Goal: Task Accomplishment & Management: Manage account settings

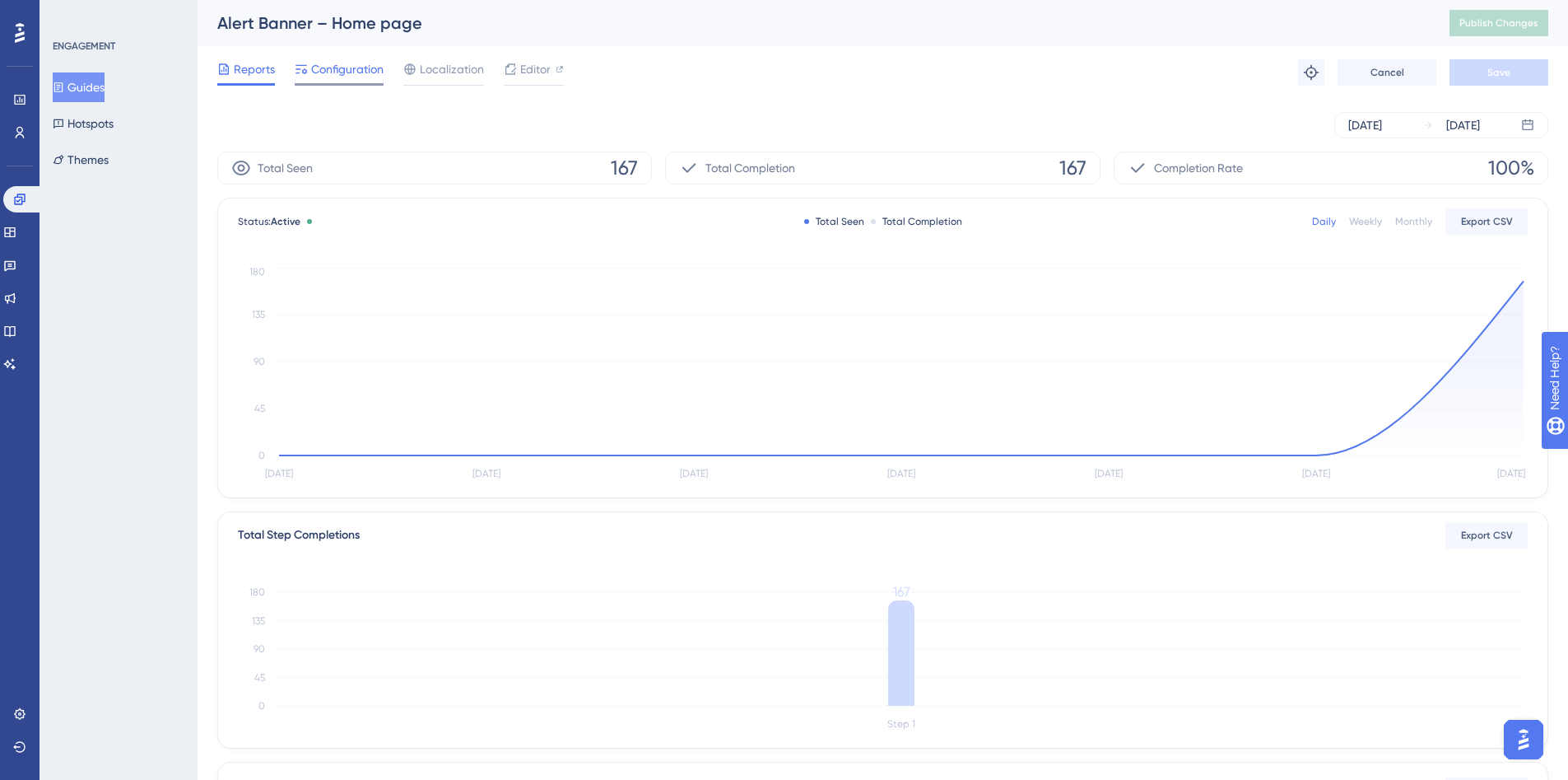
click at [330, 64] on span "Configuration" at bounding box center [347, 69] width 73 height 20
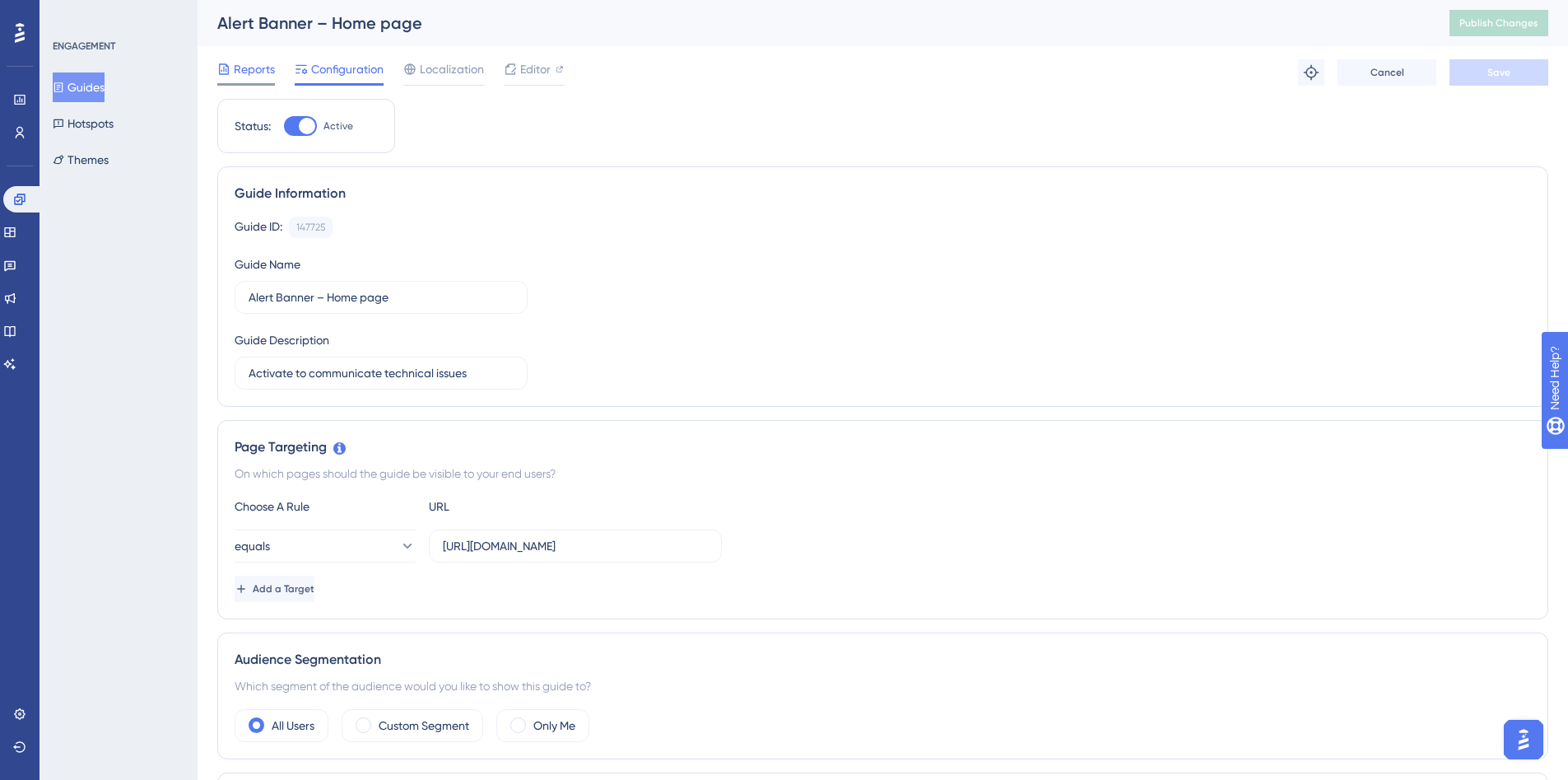
click at [235, 70] on span "Reports" at bounding box center [254, 69] width 41 height 20
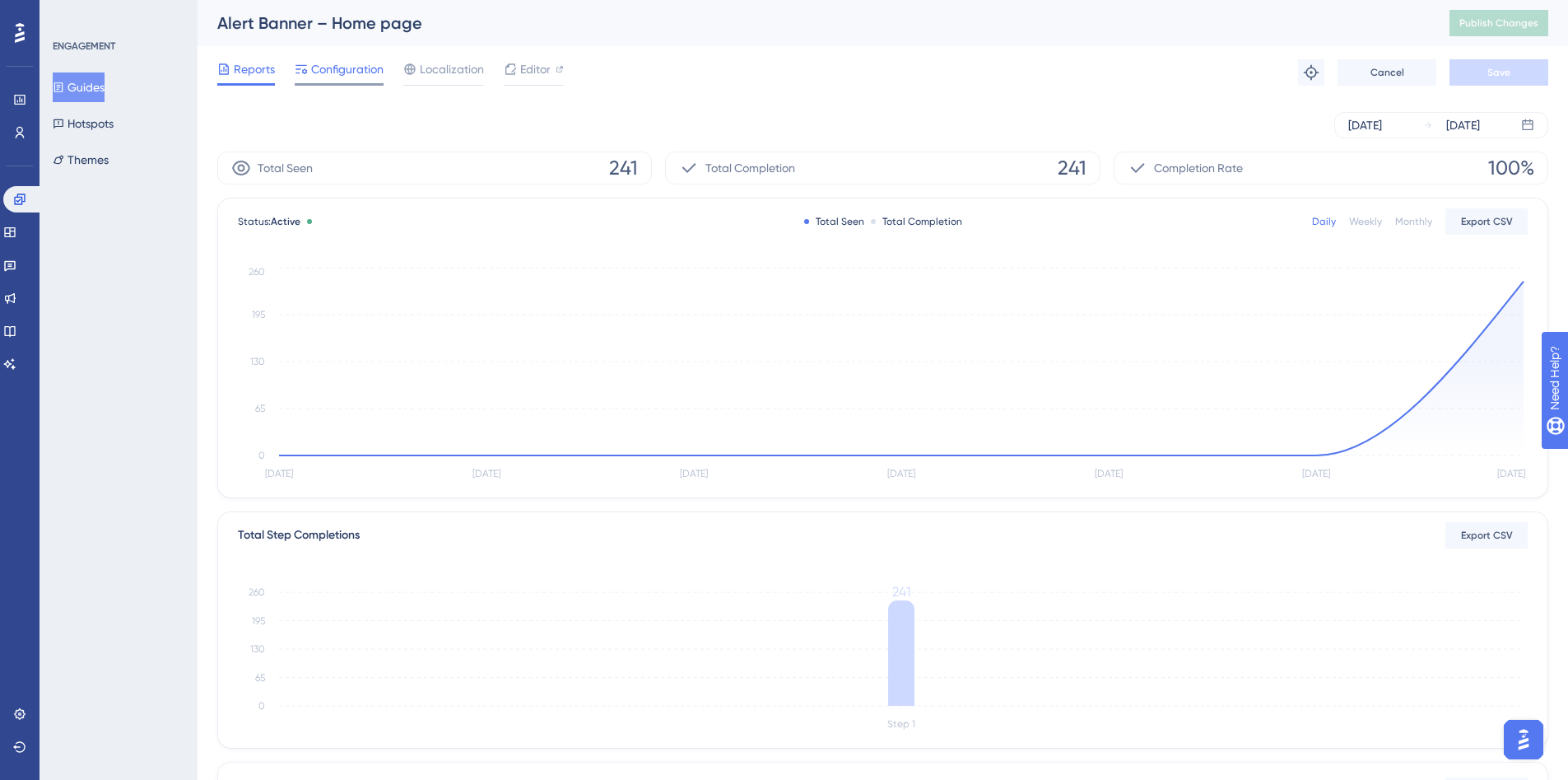
click at [340, 60] on span "Configuration" at bounding box center [347, 69] width 73 height 20
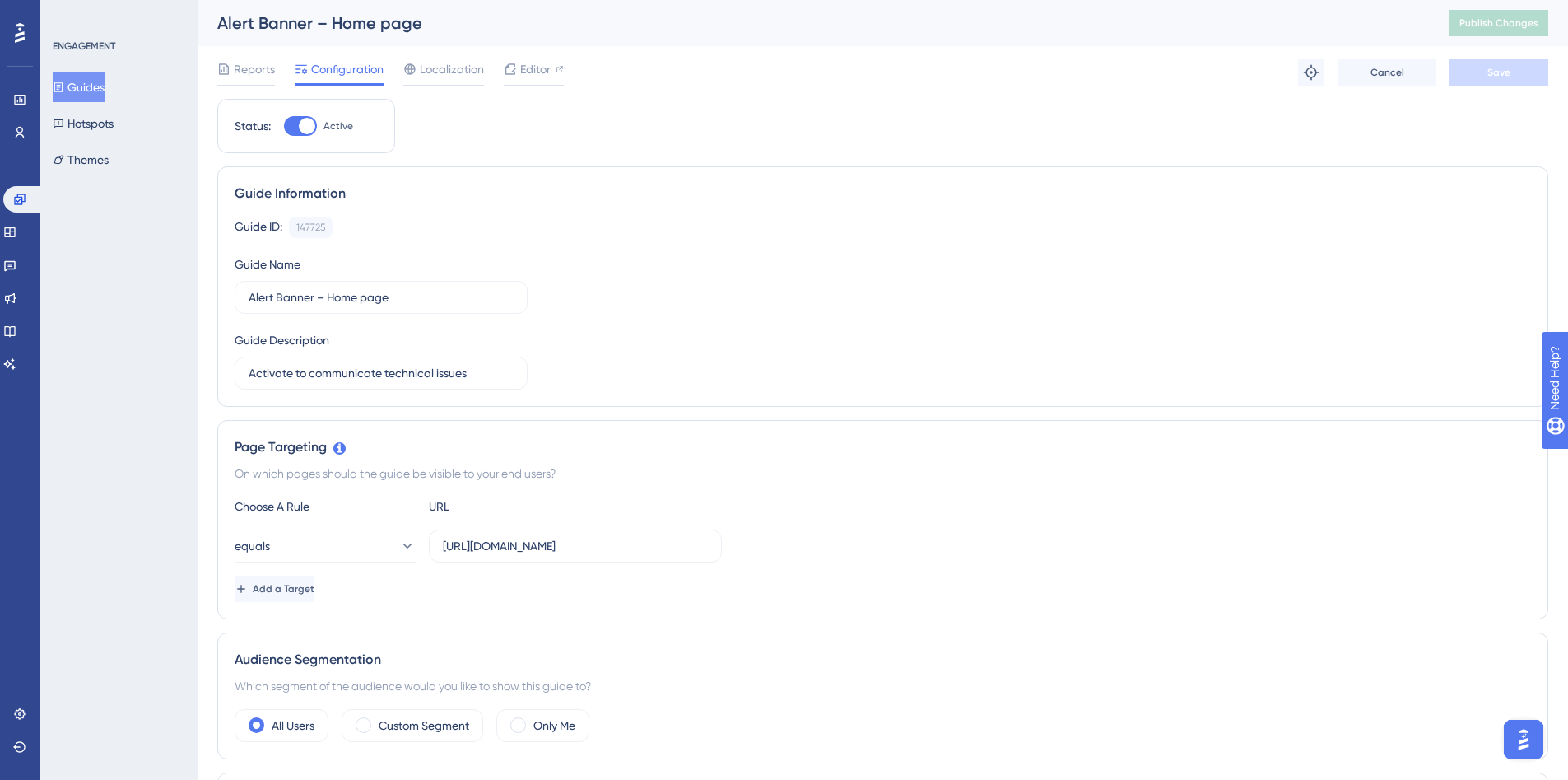
click at [299, 123] on div at bounding box center [307, 125] width 16 height 16
click at [284, 126] on input "Active" at bounding box center [283, 126] width 1 height 1
checkbox input "false"
click at [1522, 64] on button "Save" at bounding box center [1499, 73] width 98 height 27
click at [1522, 26] on span "Publish Changes" at bounding box center [1499, 23] width 79 height 13
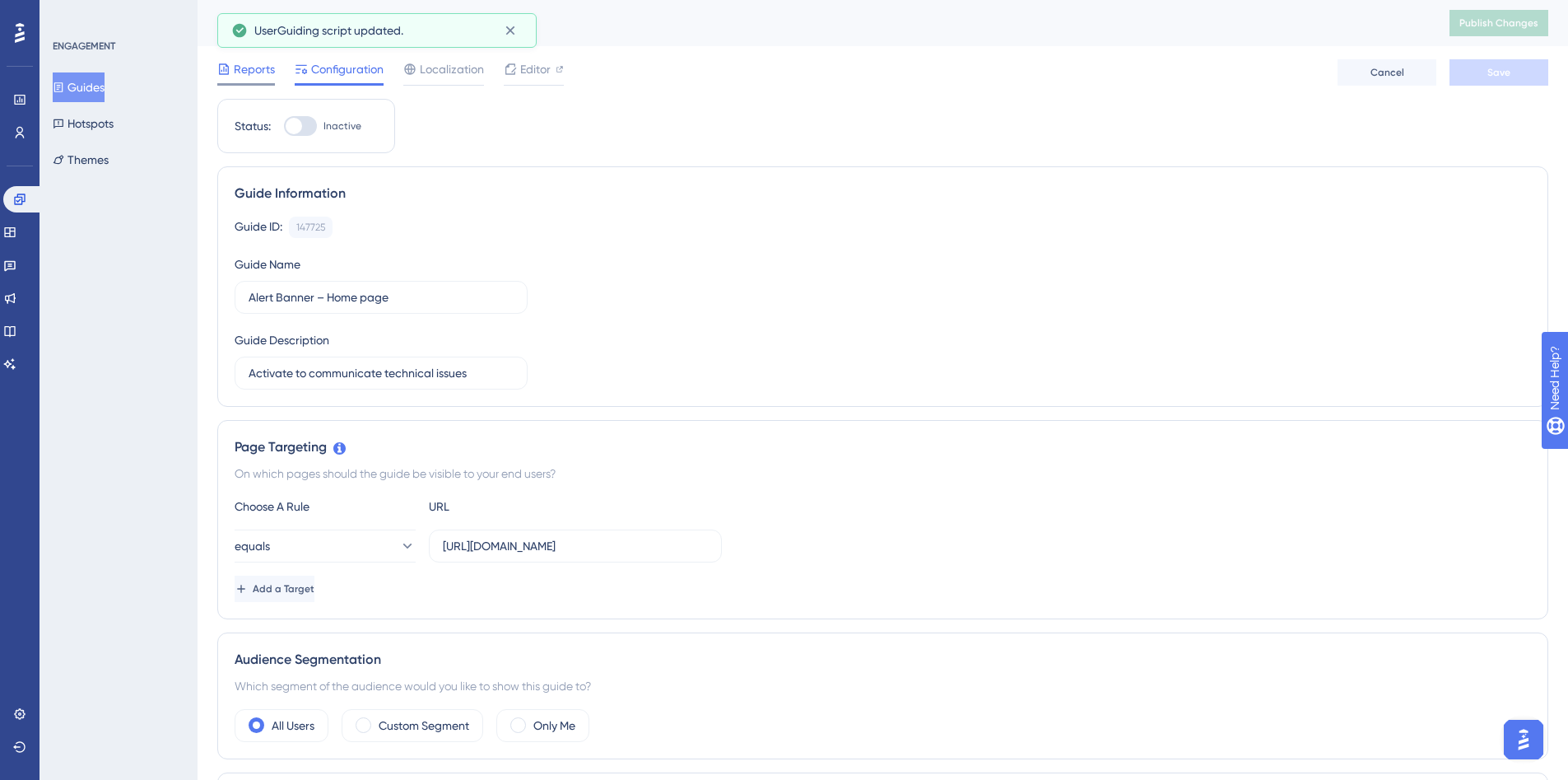
click at [246, 69] on span "Reports" at bounding box center [254, 69] width 41 height 20
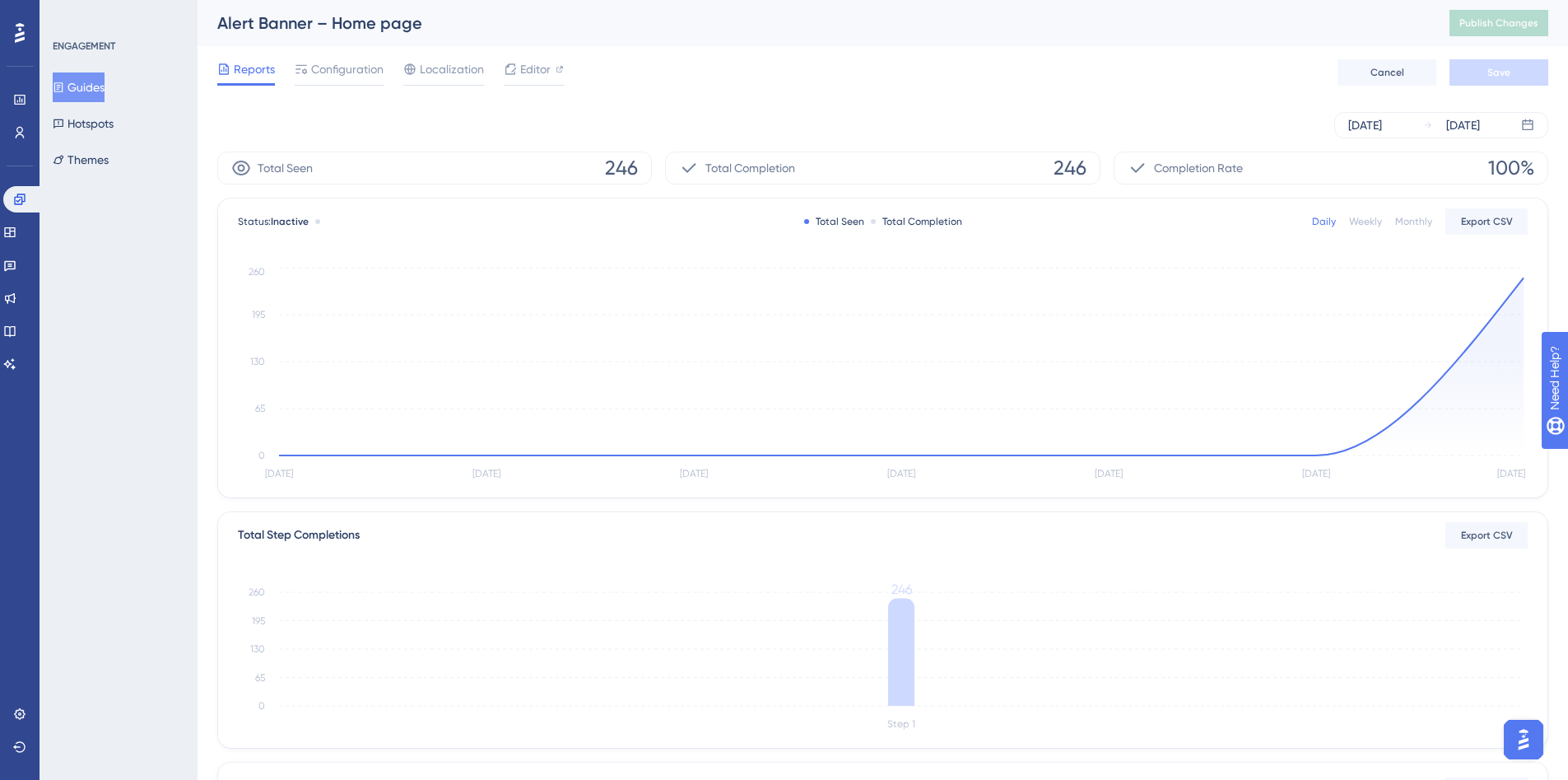
click at [104, 90] on button "Guides" at bounding box center [79, 87] width 52 height 29
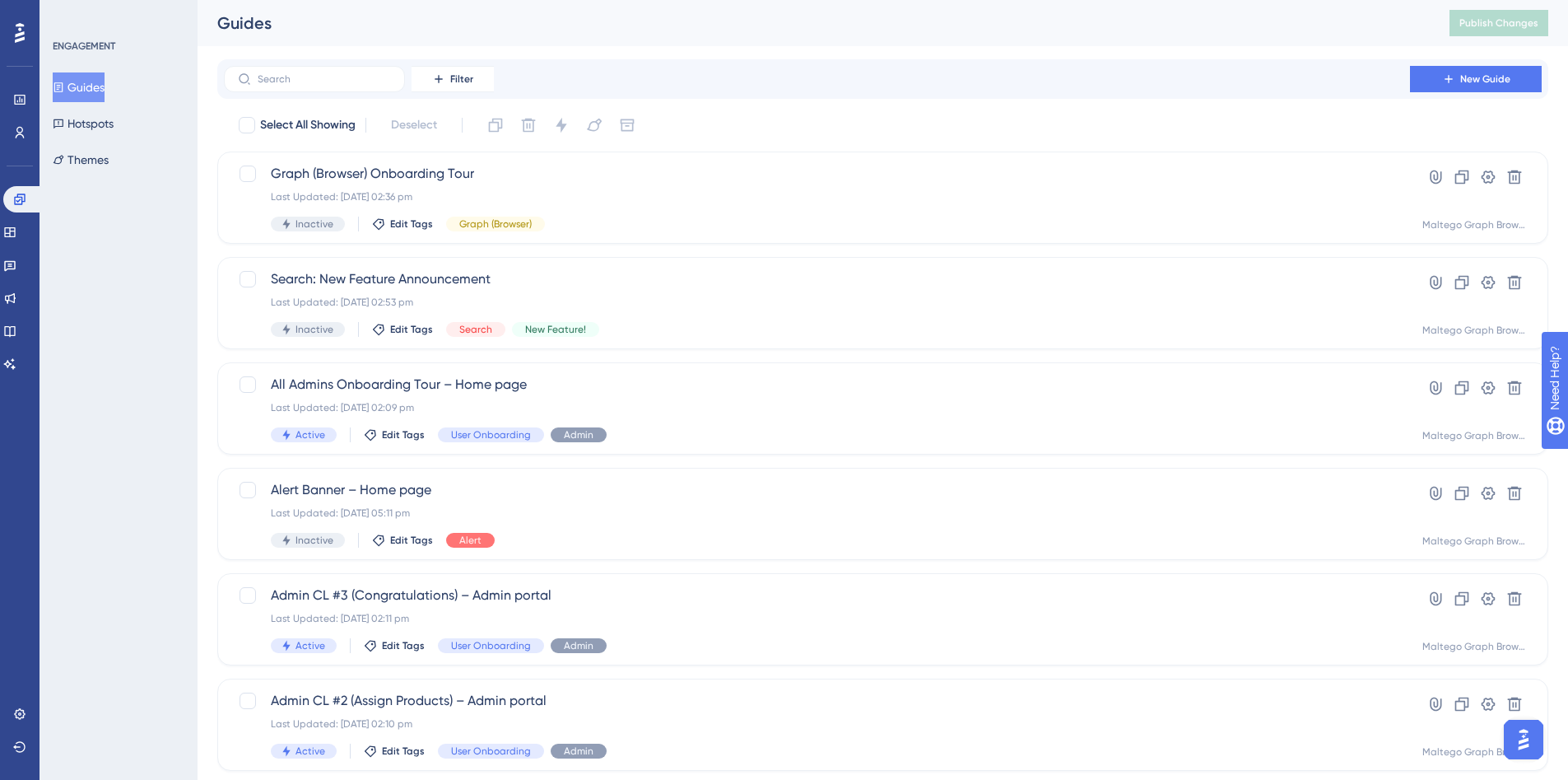
click at [165, 475] on div "ENGAGEMENT Guides Hotspots Themes" at bounding box center [118, 390] width 158 height 780
